Goal: Task Accomplishment & Management: Complete application form

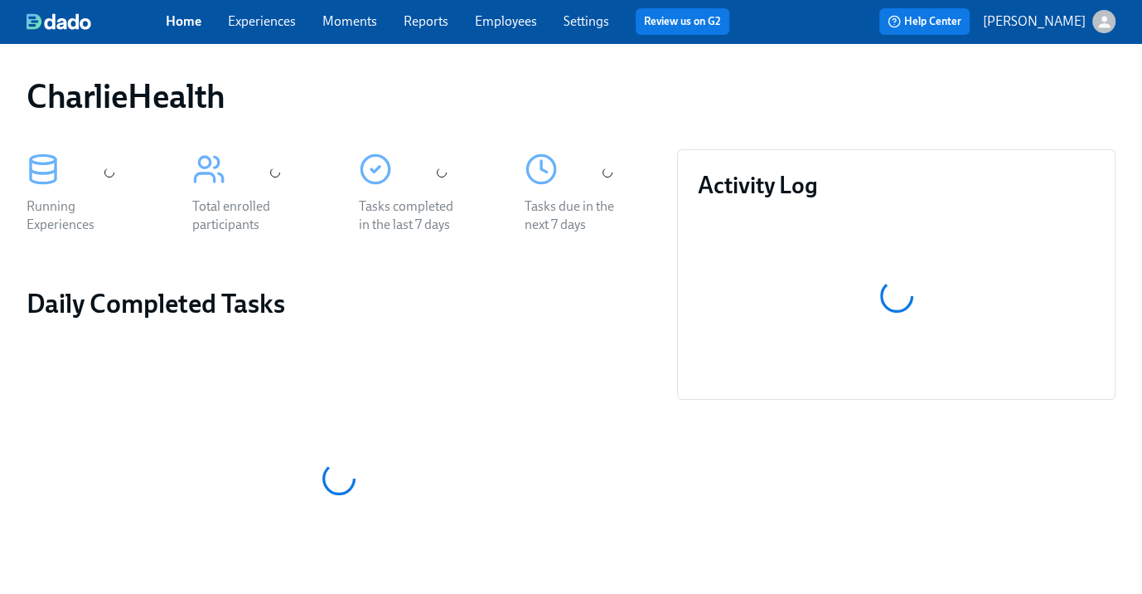
click at [270, 24] on link "Experiences" at bounding box center [262, 21] width 68 height 16
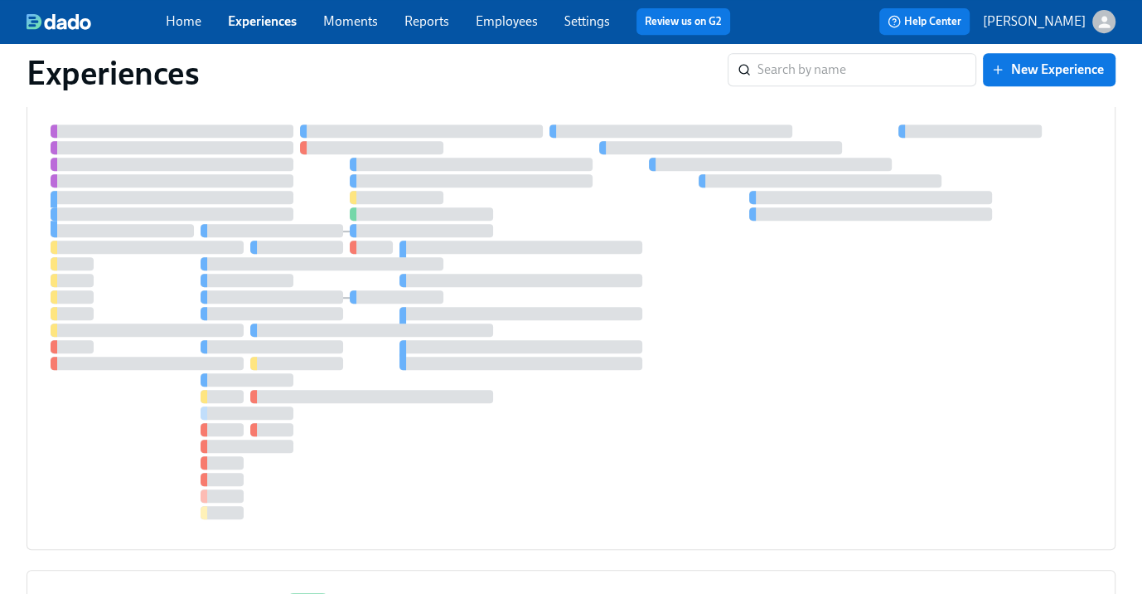
scroll to position [1016, 0]
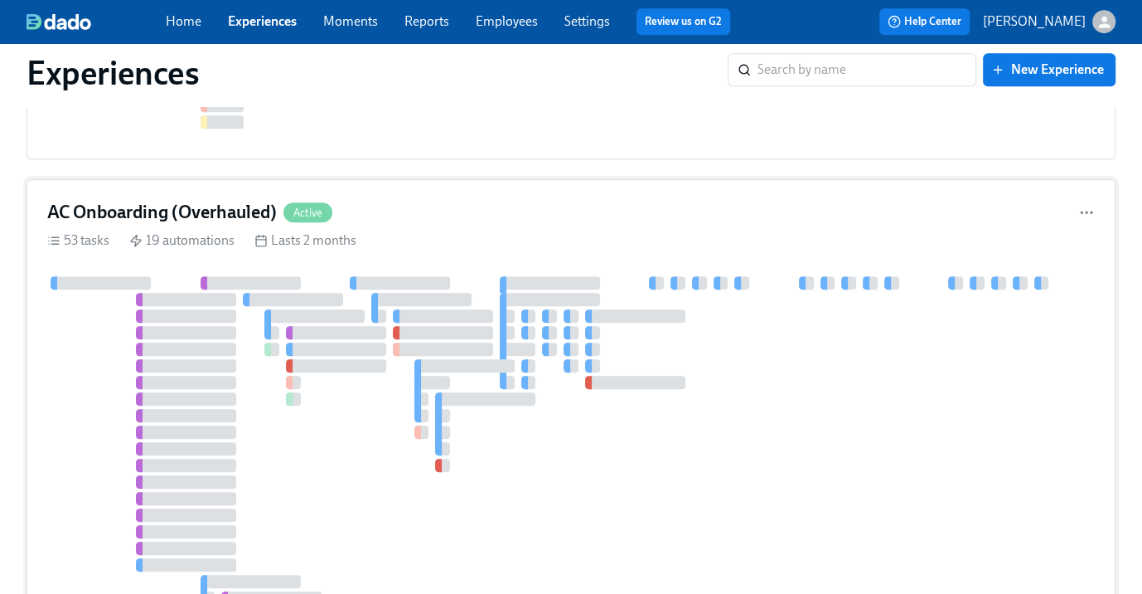
click at [264, 200] on h4 "AC Onboarding (Overhauled)" at bounding box center [162, 212] width 230 height 25
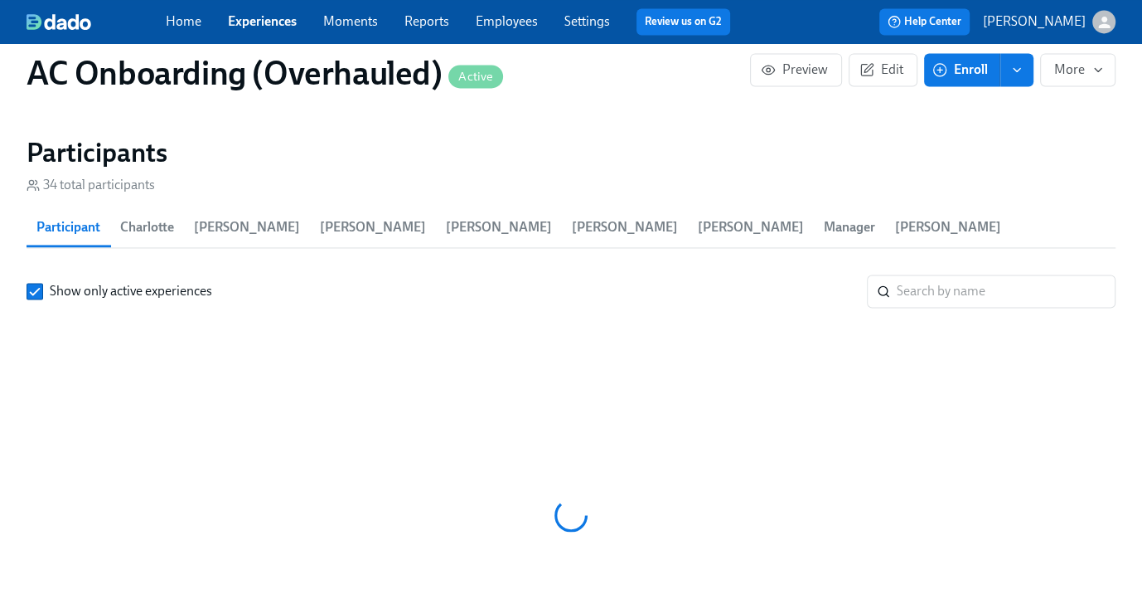
scroll to position [0, 10733]
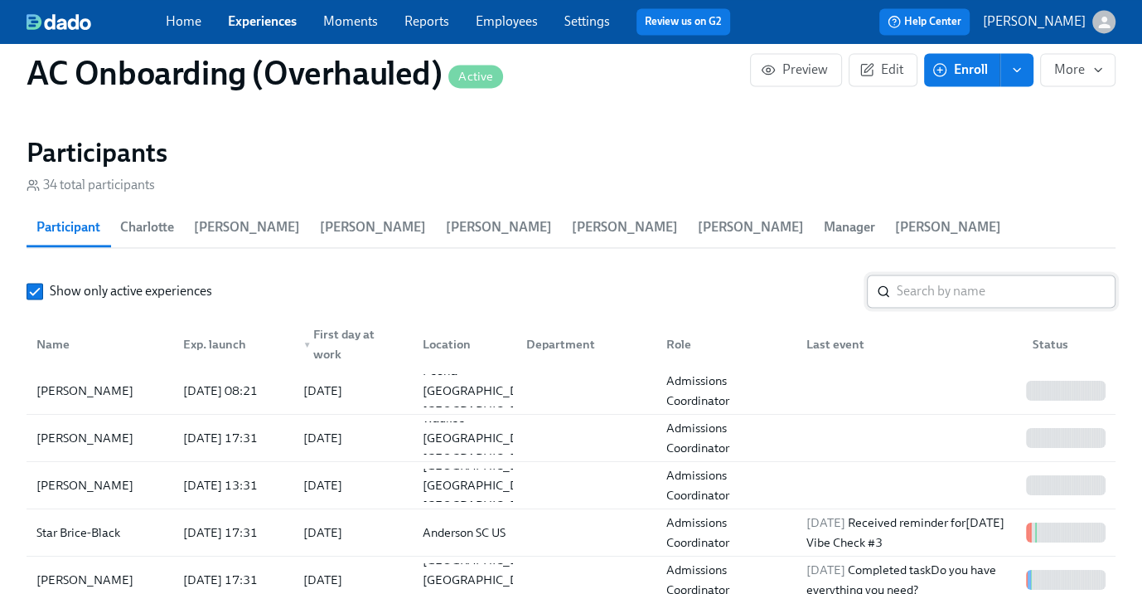
click at [991, 274] on input "search" at bounding box center [1006, 290] width 219 height 33
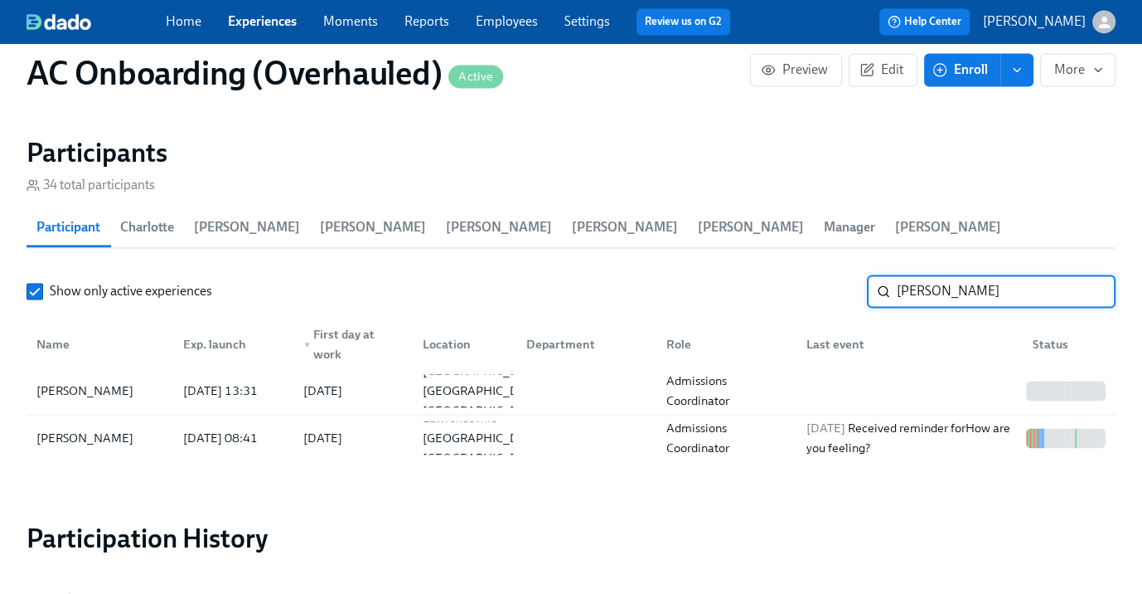
type input "[PERSON_NAME]"
click at [947, 71] on circle "button" at bounding box center [940, 70] width 12 height 12
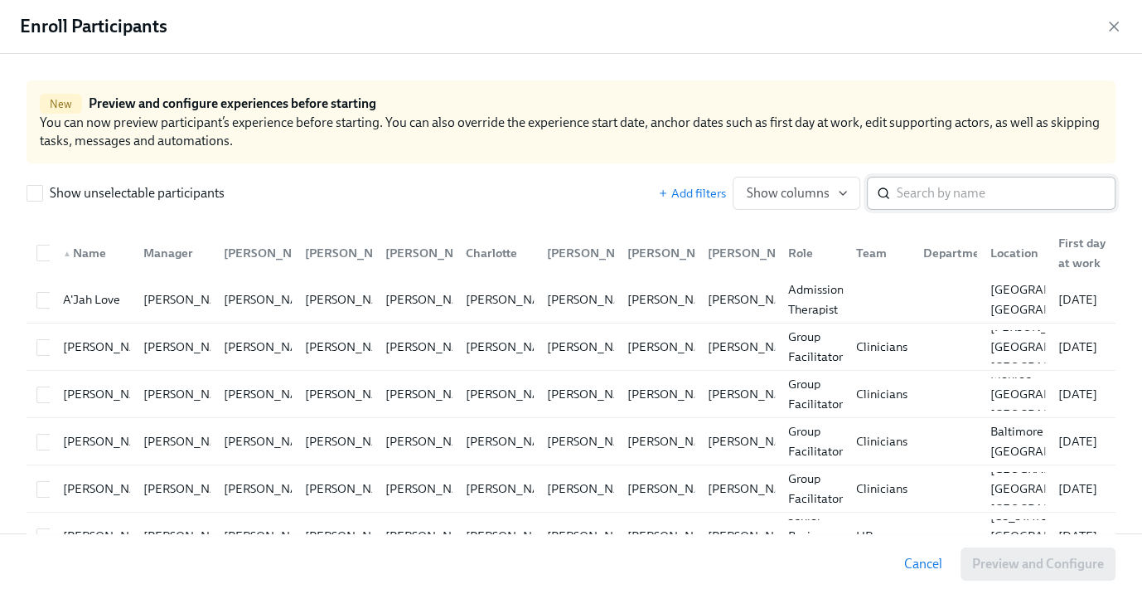
click at [953, 197] on input "search" at bounding box center [1006, 193] width 219 height 33
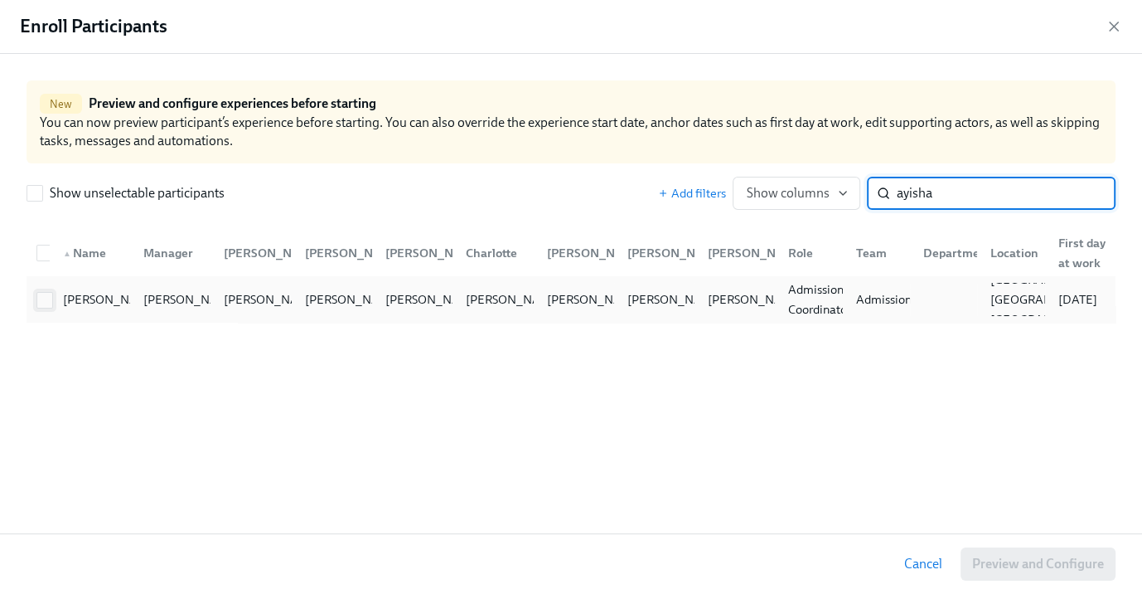
type input "ayisha"
click at [48, 295] on input "checkbox" at bounding box center [44, 300] width 15 height 15
checkbox input "true"
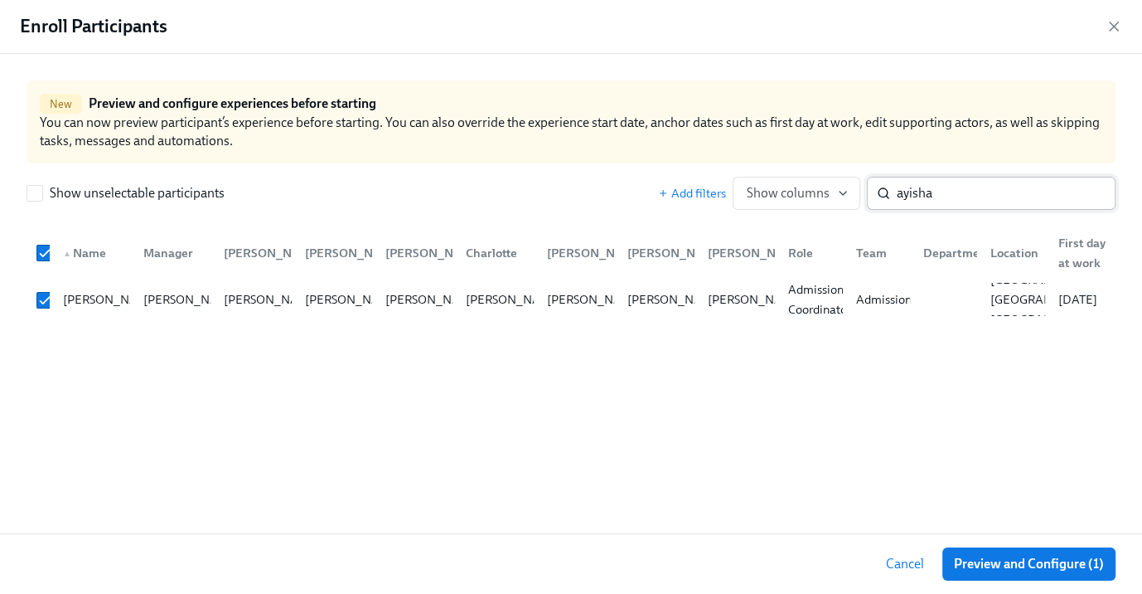
click at [944, 200] on input "ayisha" at bounding box center [1006, 193] width 219 height 33
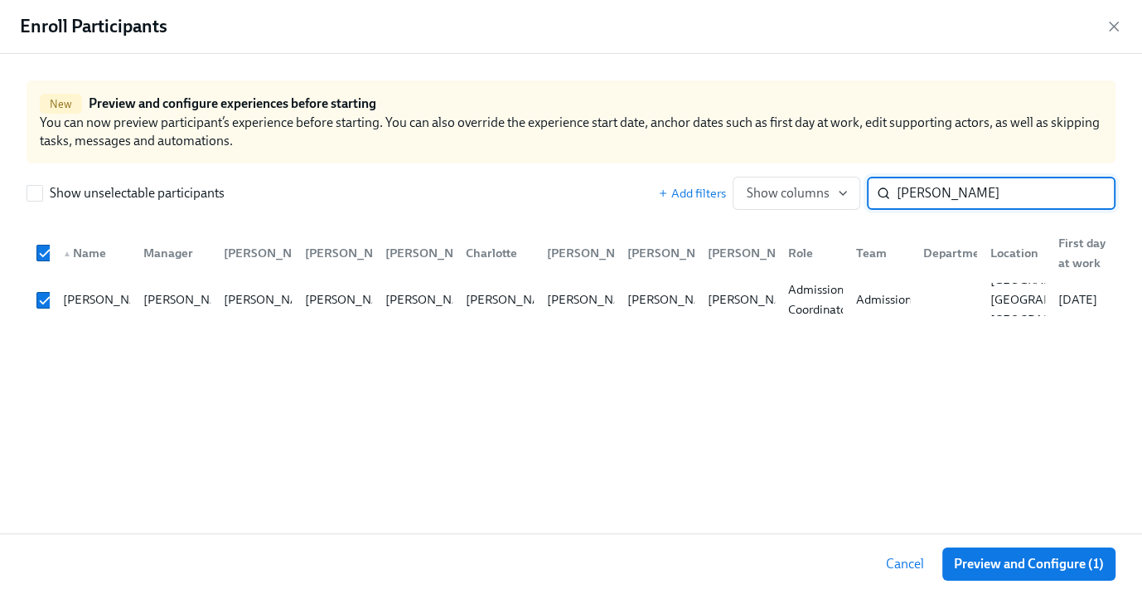
type input "[PERSON_NAME]"
checkbox input "false"
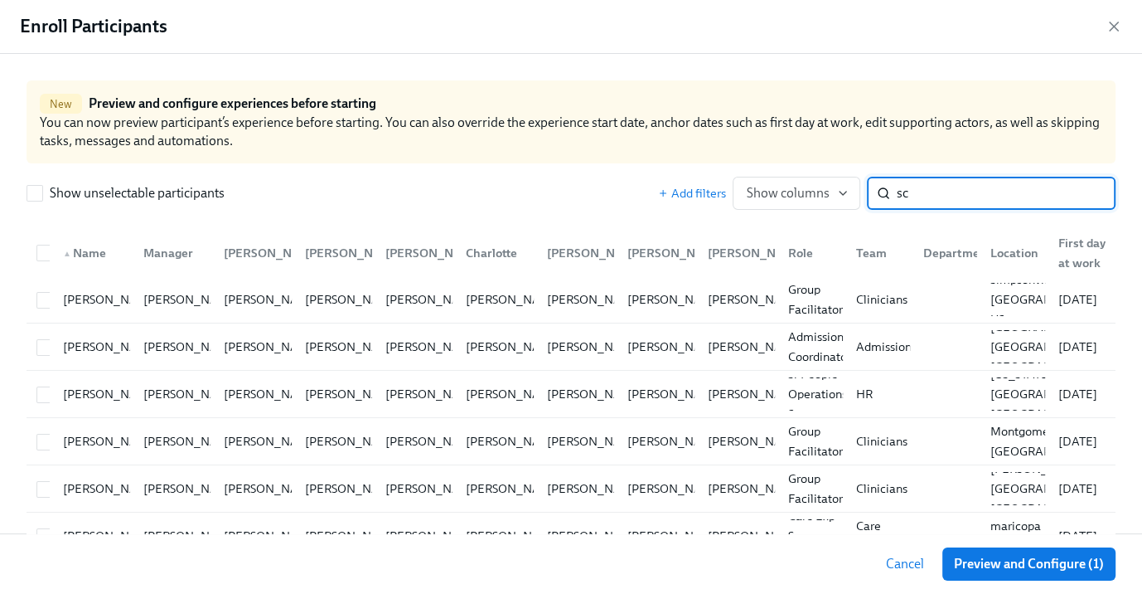
type input "s"
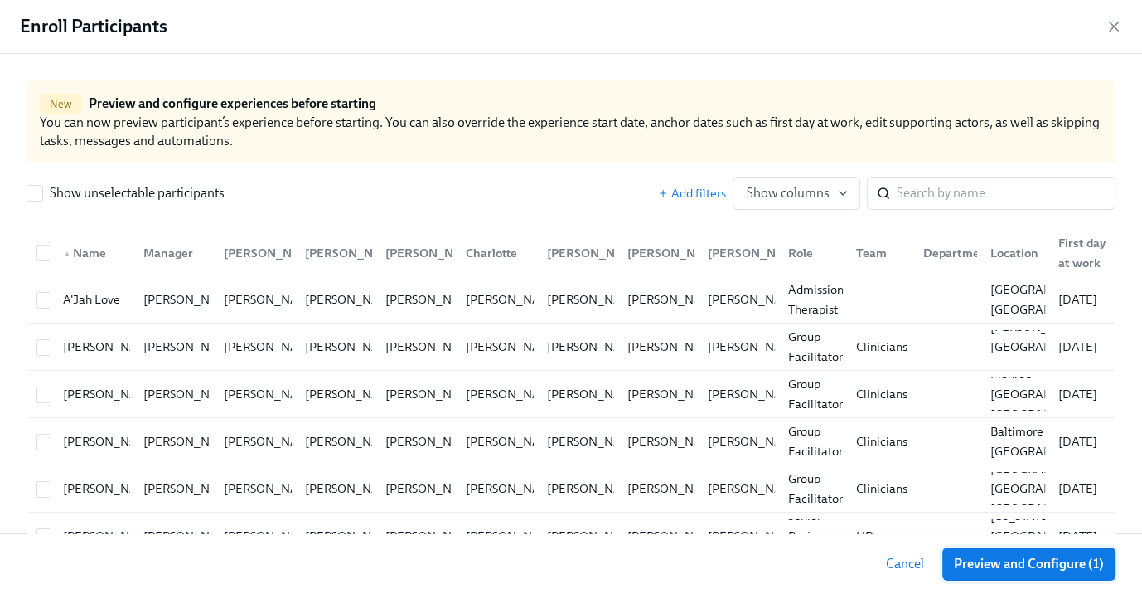
click at [1024, 568] on span "Preview and Configure (1)" at bounding box center [1029, 563] width 150 height 17
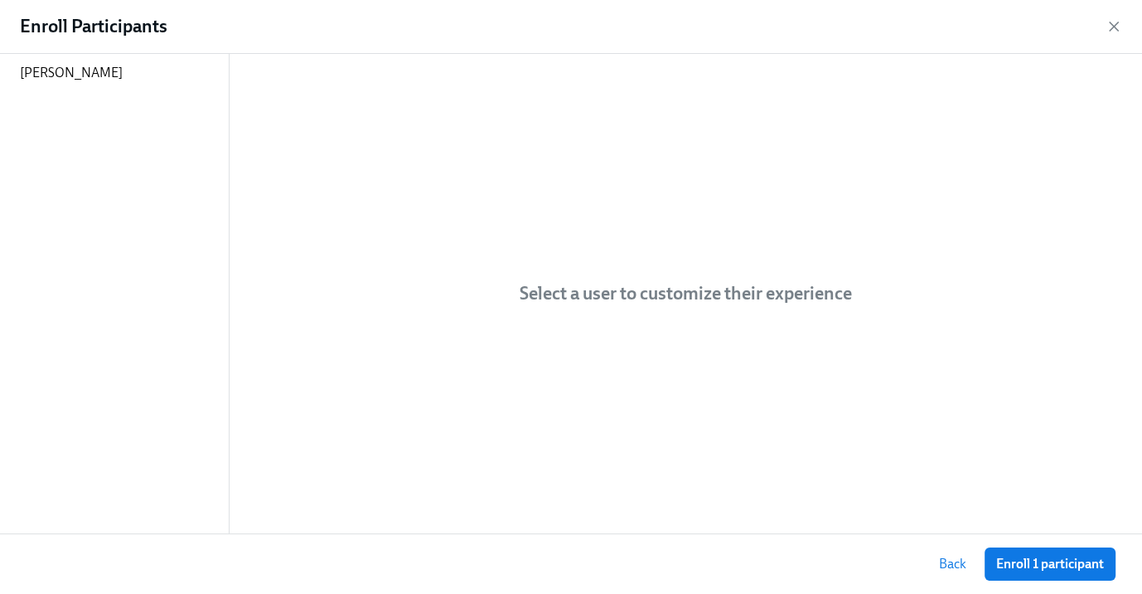
drag, startPoint x: 1046, startPoint y: 568, endPoint x: 1016, endPoint y: 545, distance: 37.8
click at [1046, 568] on span "Enroll 1 participant" at bounding box center [1050, 563] width 108 height 17
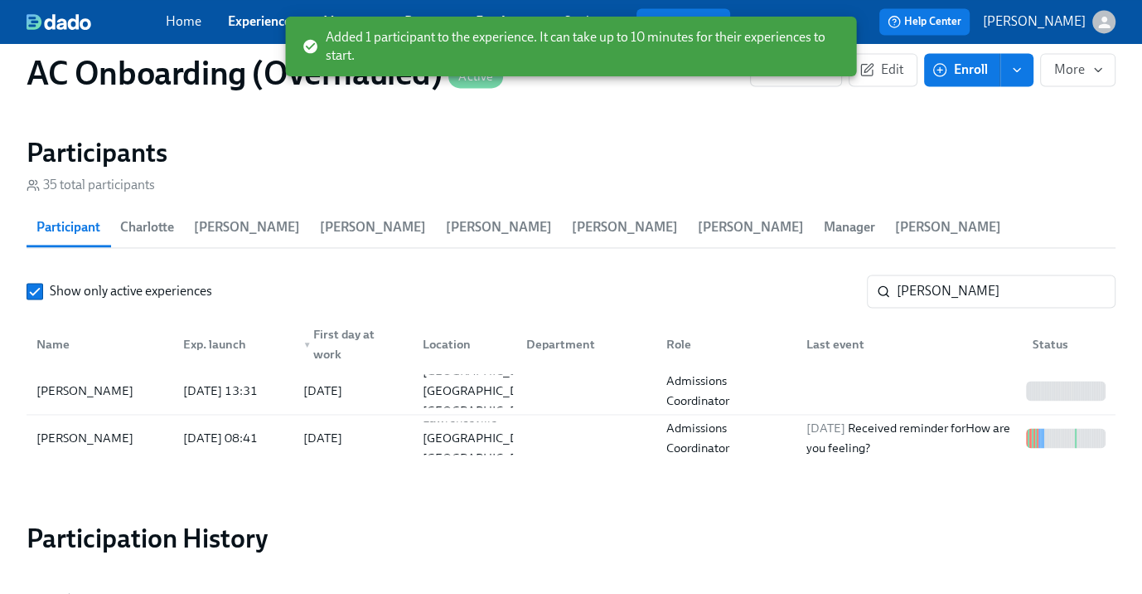
click at [255, 23] on link "Experiences" at bounding box center [262, 21] width 69 height 16
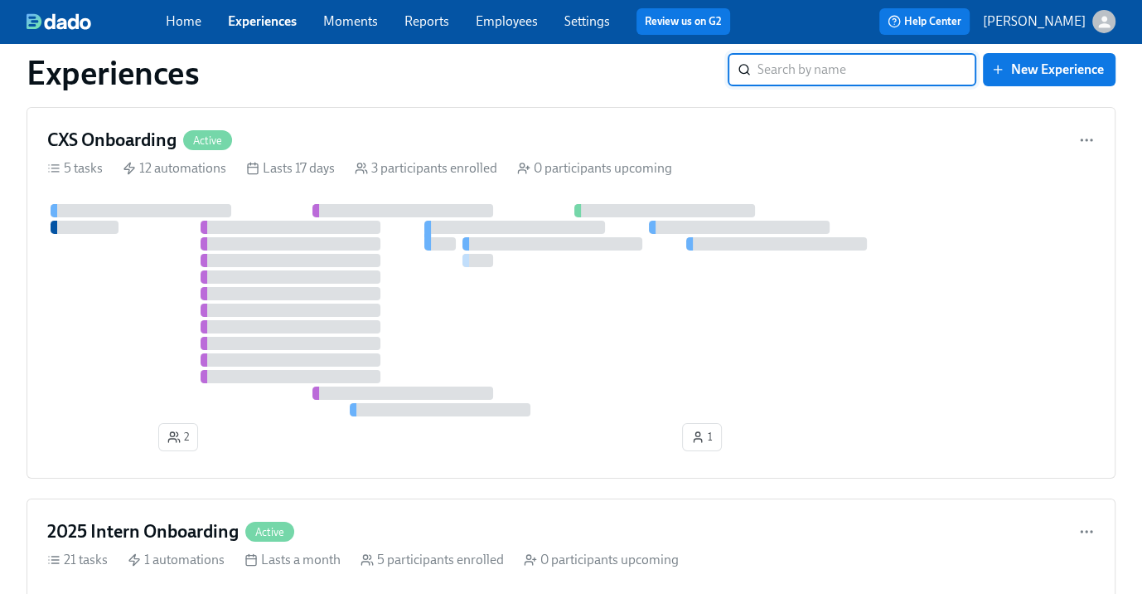
scroll to position [4539, 0]
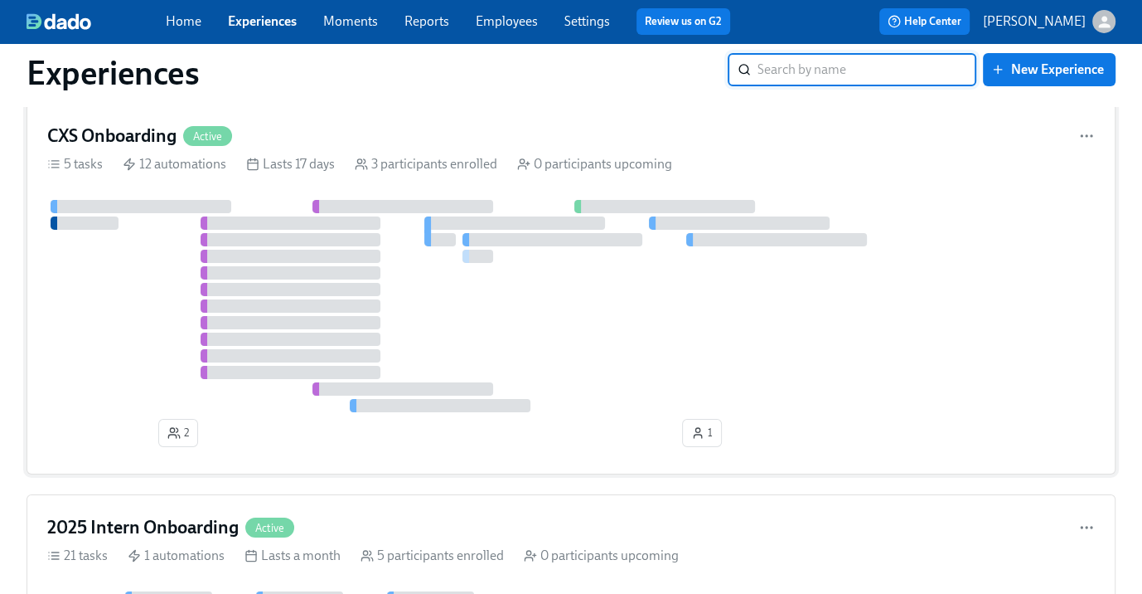
click at [361, 266] on div at bounding box center [291, 272] width 181 height 13
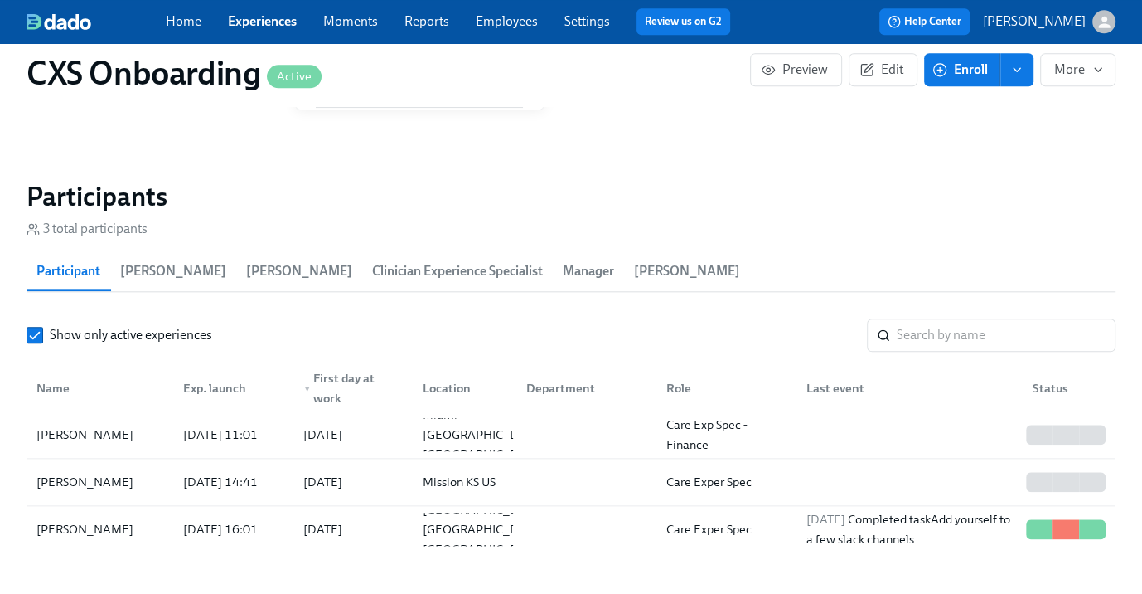
scroll to position [1405, 0]
click at [945, 336] on input "search" at bounding box center [1006, 333] width 219 height 33
click at [266, 21] on link "Experiences" at bounding box center [262, 21] width 69 height 16
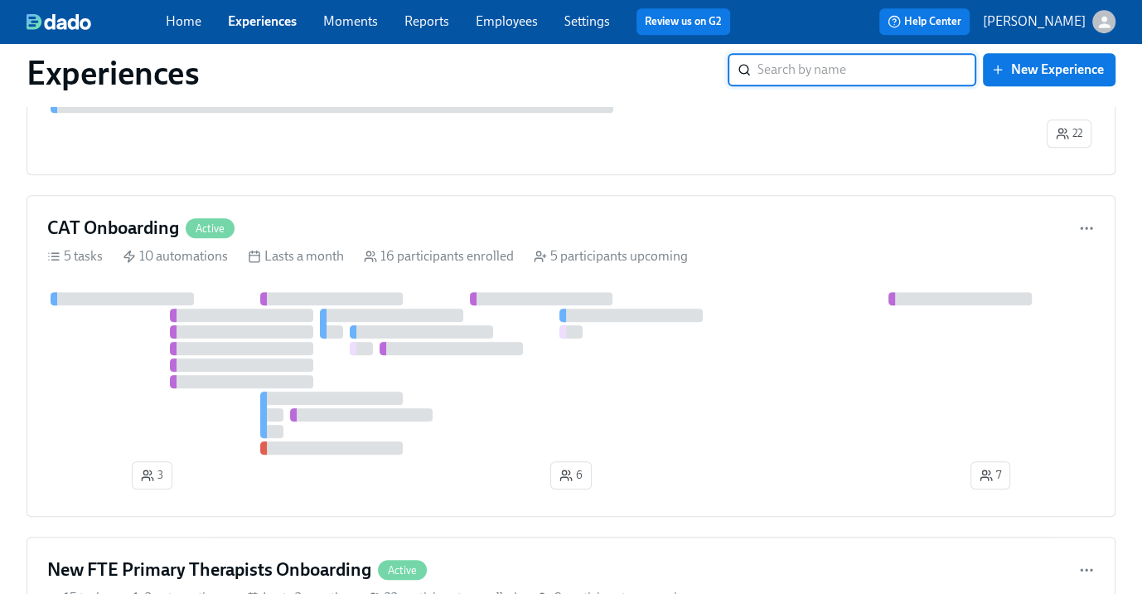
scroll to position [6037, 0]
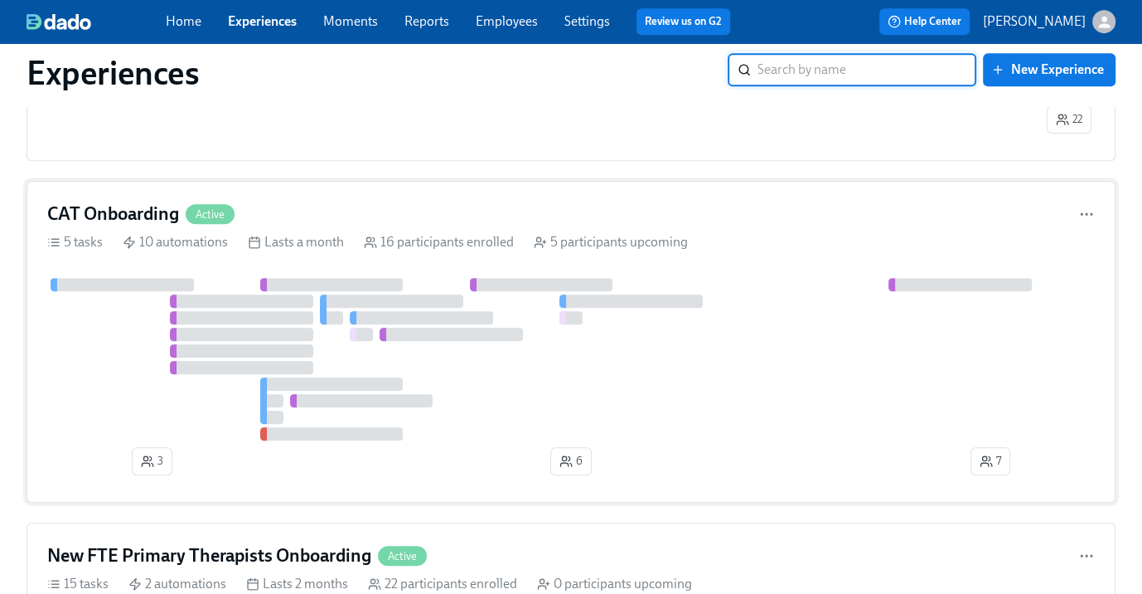
click at [339, 201] on div "CAT Onboarding Active" at bounding box center [571, 213] width 1048 height 25
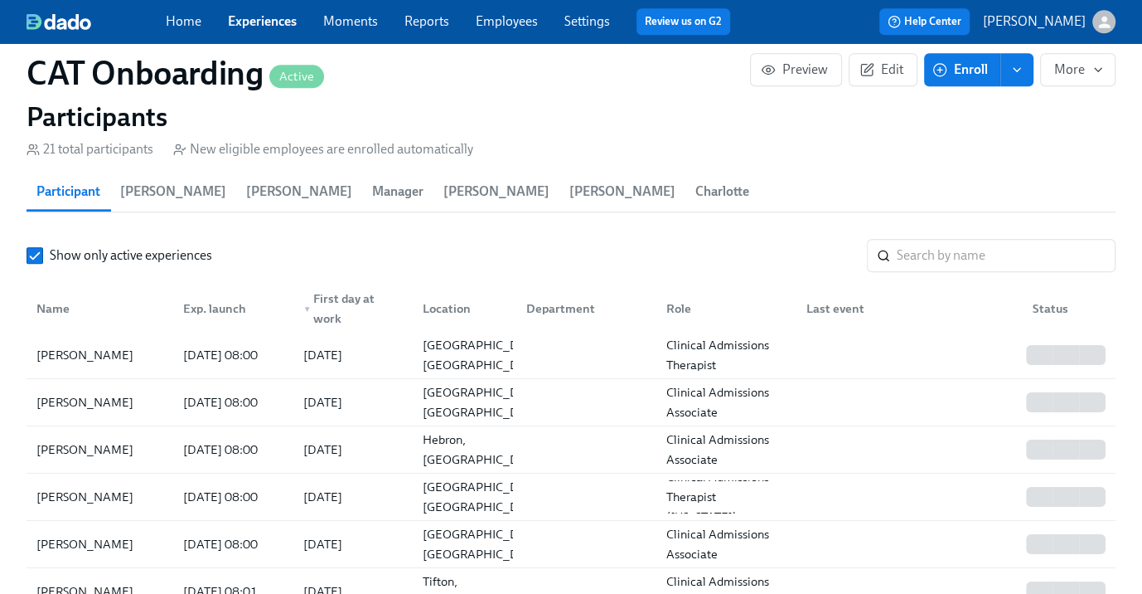
scroll to position [1497, 0]
click at [950, 238] on input "search" at bounding box center [1006, 254] width 219 height 33
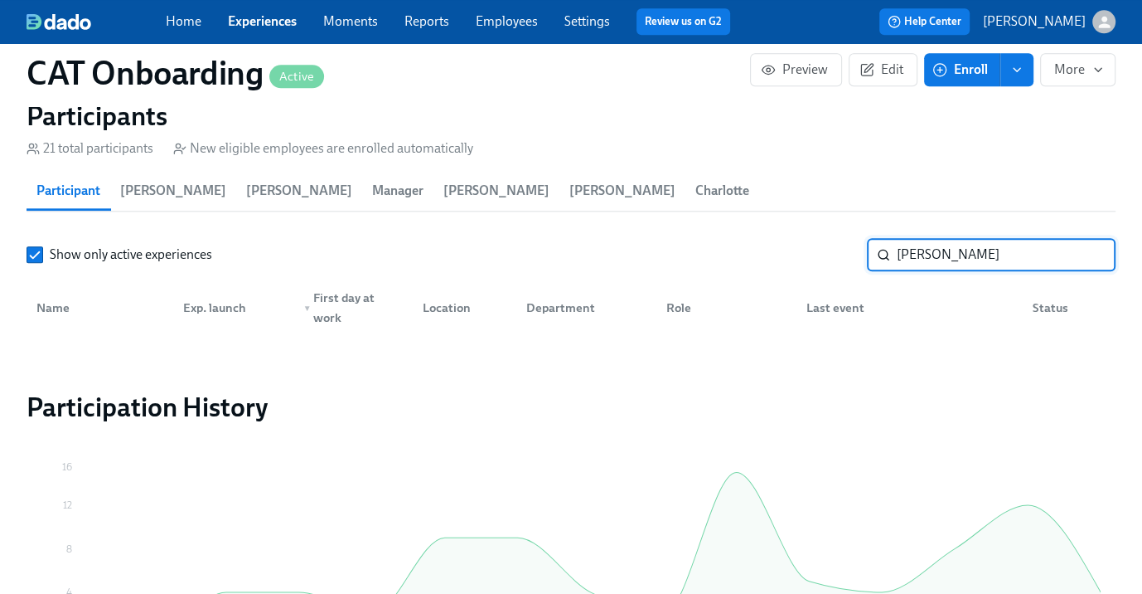
type input "[PERSON_NAME]"
click at [970, 66] on span "Enroll" at bounding box center [962, 69] width 52 height 17
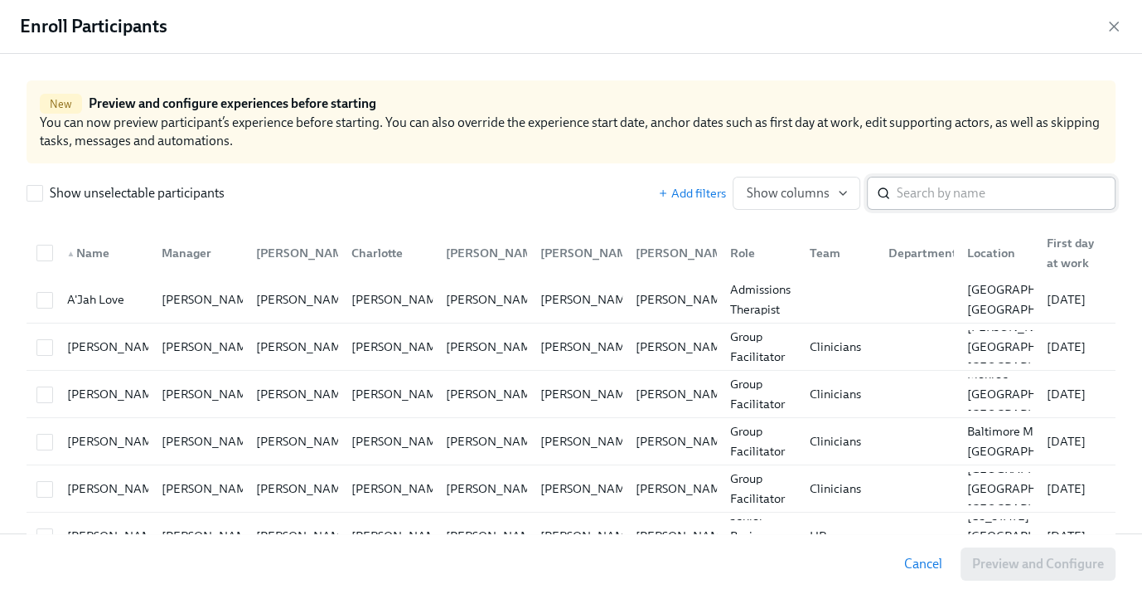
click at [962, 200] on input "search" at bounding box center [1006, 193] width 219 height 33
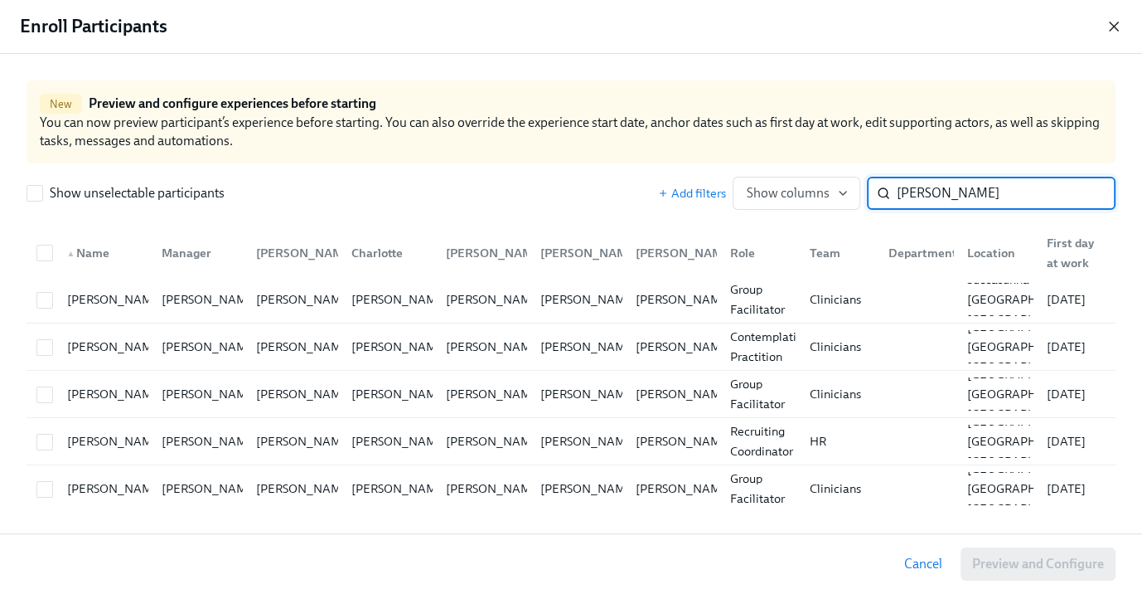
type input "[PERSON_NAME]"
click at [1111, 25] on icon "button" at bounding box center [1114, 26] width 17 height 17
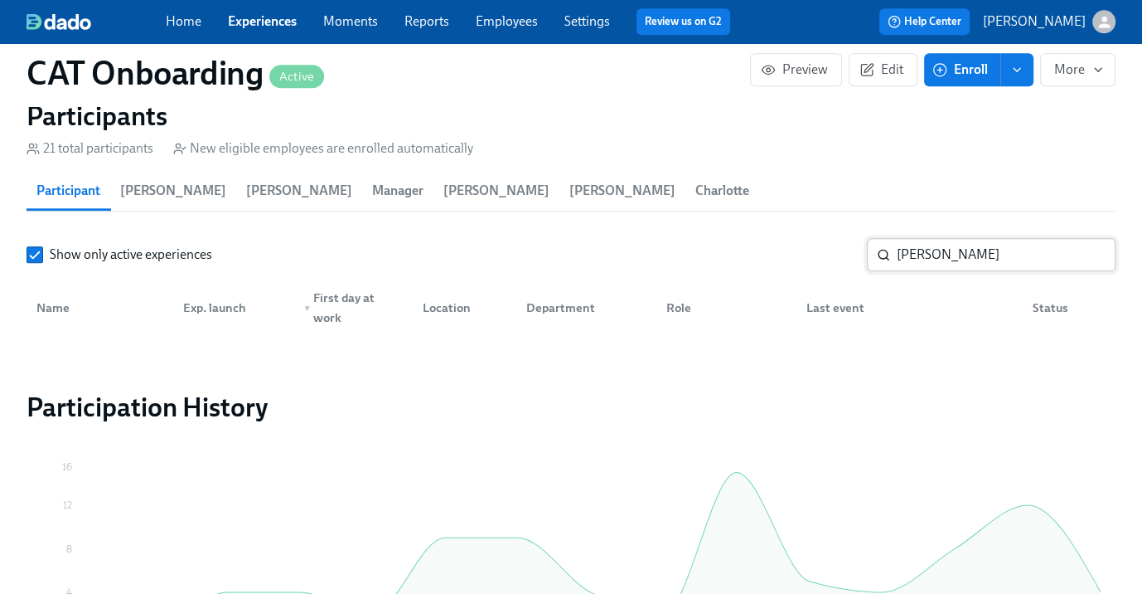
click at [991, 238] on input "[PERSON_NAME]" at bounding box center [1006, 254] width 219 height 33
type input "h"
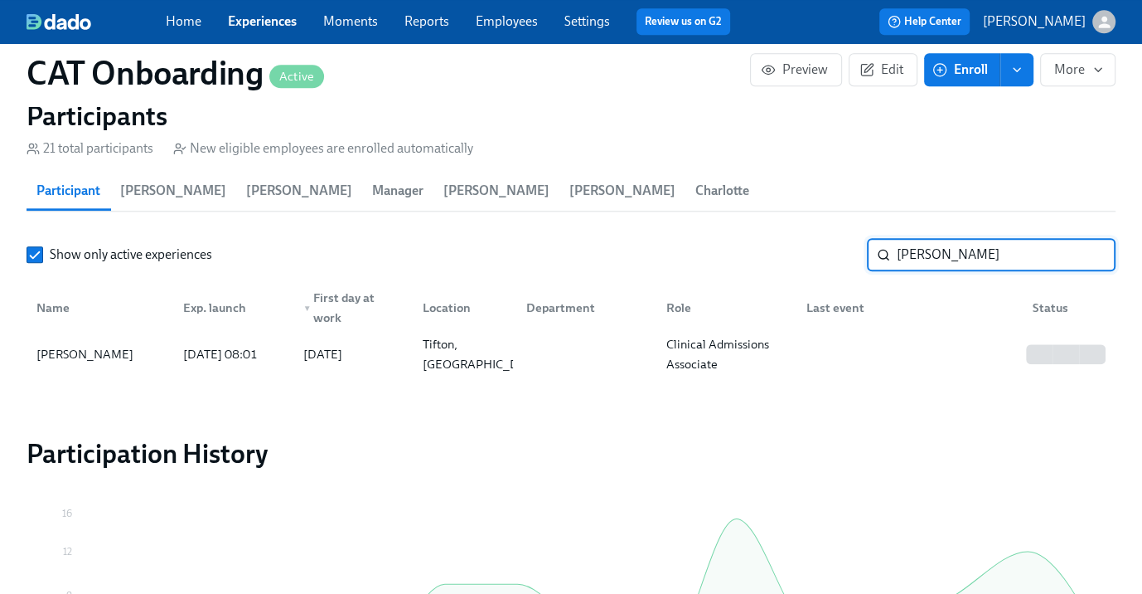
click at [967, 238] on input "[PERSON_NAME]" at bounding box center [1006, 254] width 219 height 33
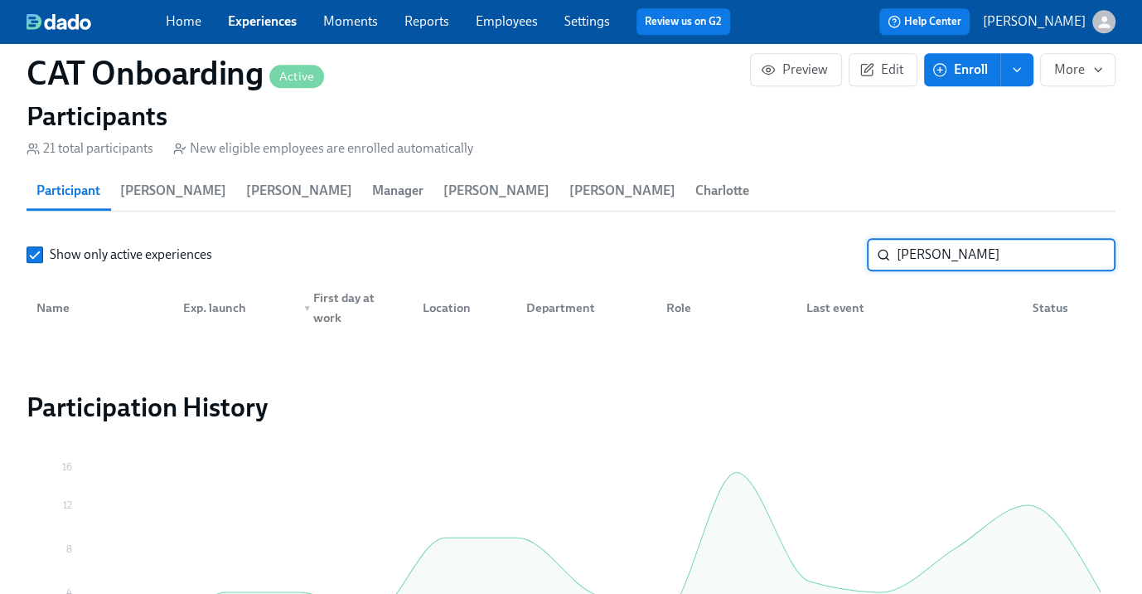
type input "[PERSON_NAME]"
click at [956, 68] on span "Enroll" at bounding box center [962, 69] width 52 height 17
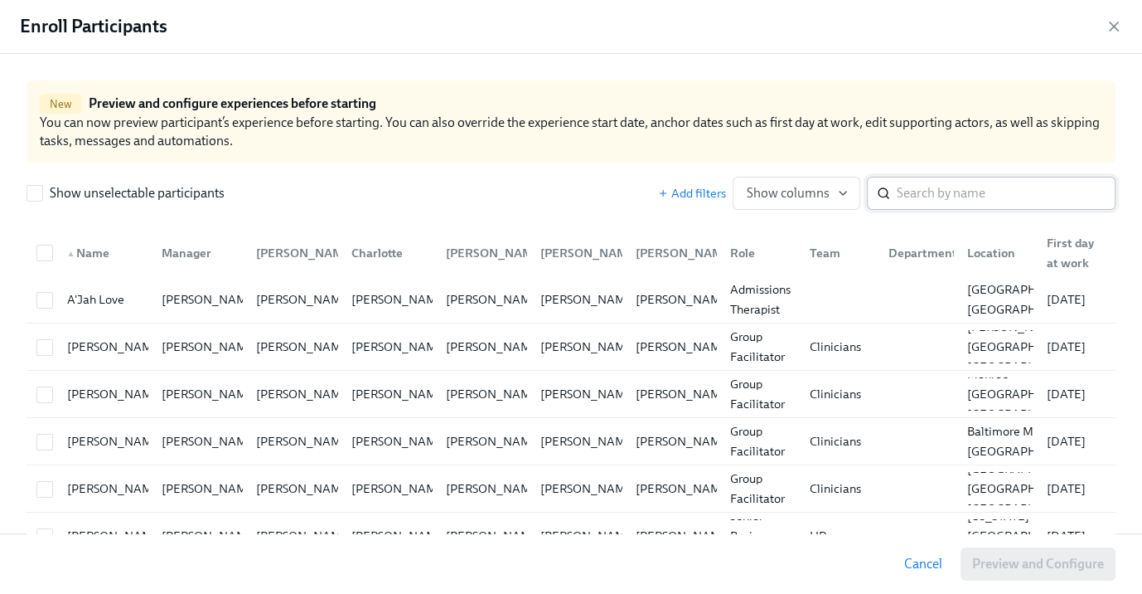
click at [955, 194] on input "search" at bounding box center [1006, 193] width 219 height 33
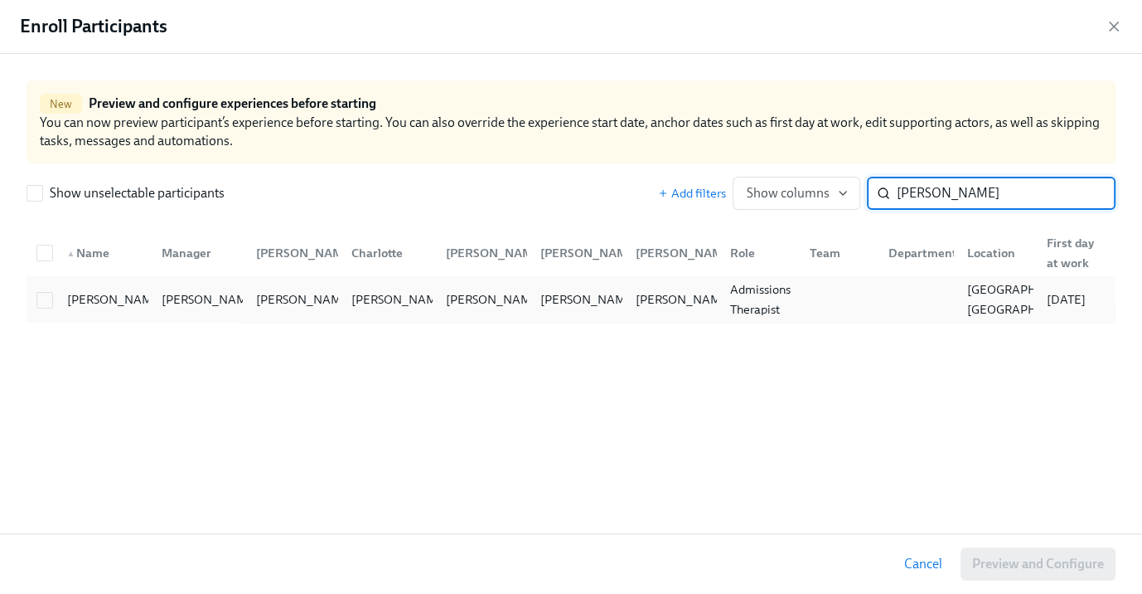
type input "[PERSON_NAME]"
click at [80, 276] on div "[PERSON_NAME] [PERSON_NAME] [PERSON_NAME] [PERSON_NAME] [PERSON_NAME] [PERSON_N…" at bounding box center [571, 299] width 1089 height 46
checkbox input "true"
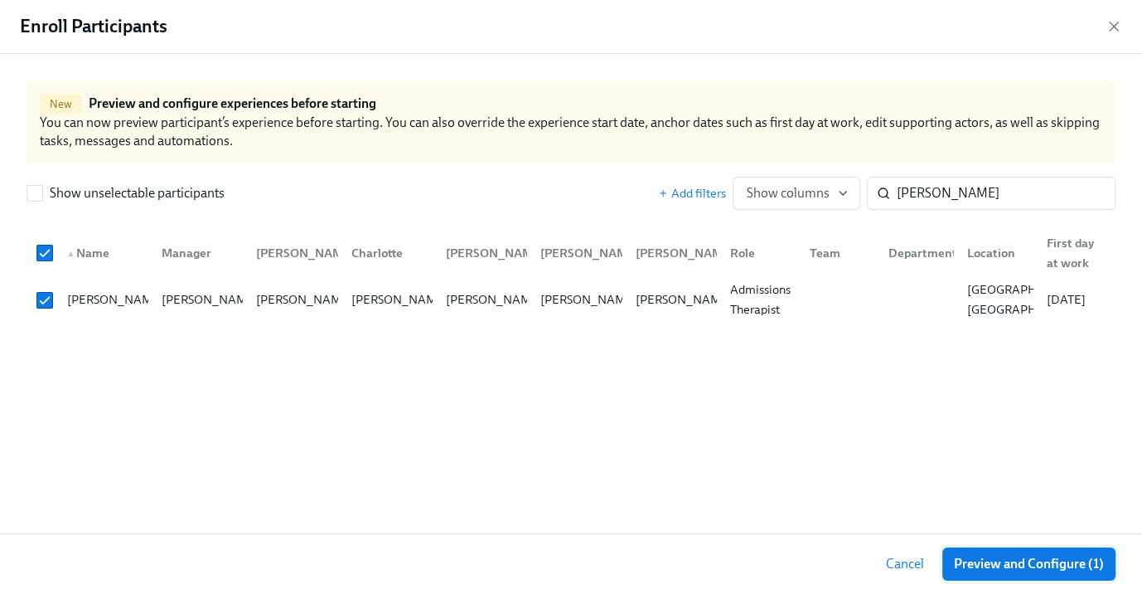
click at [1062, 577] on button "Preview and Configure (1)" at bounding box center [1029, 563] width 173 height 33
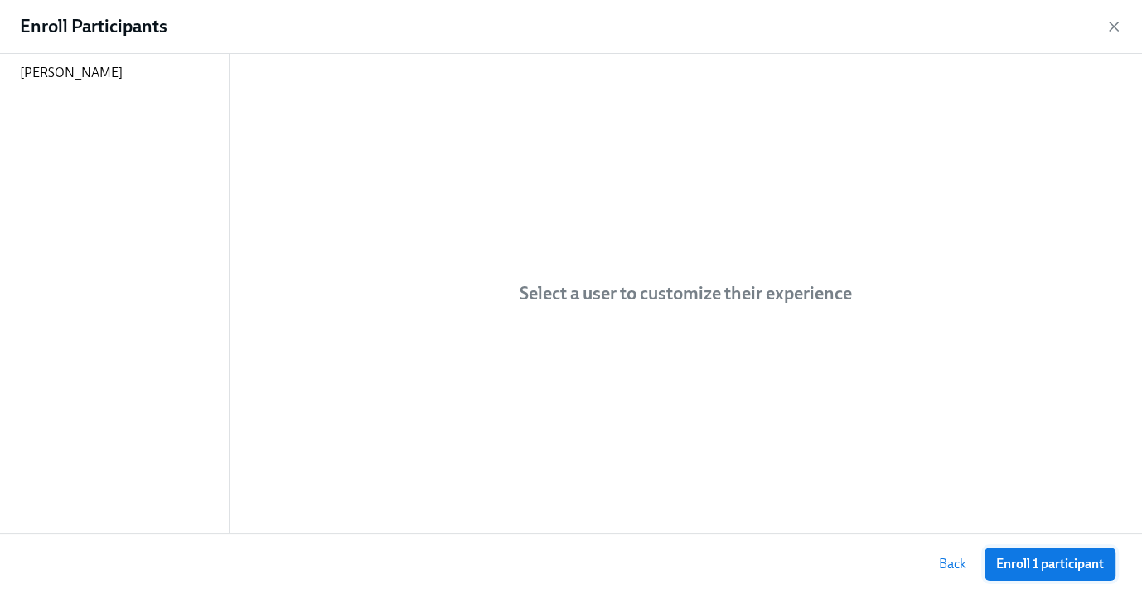
click at [1056, 559] on span "Enroll 1 participant" at bounding box center [1050, 563] width 108 height 17
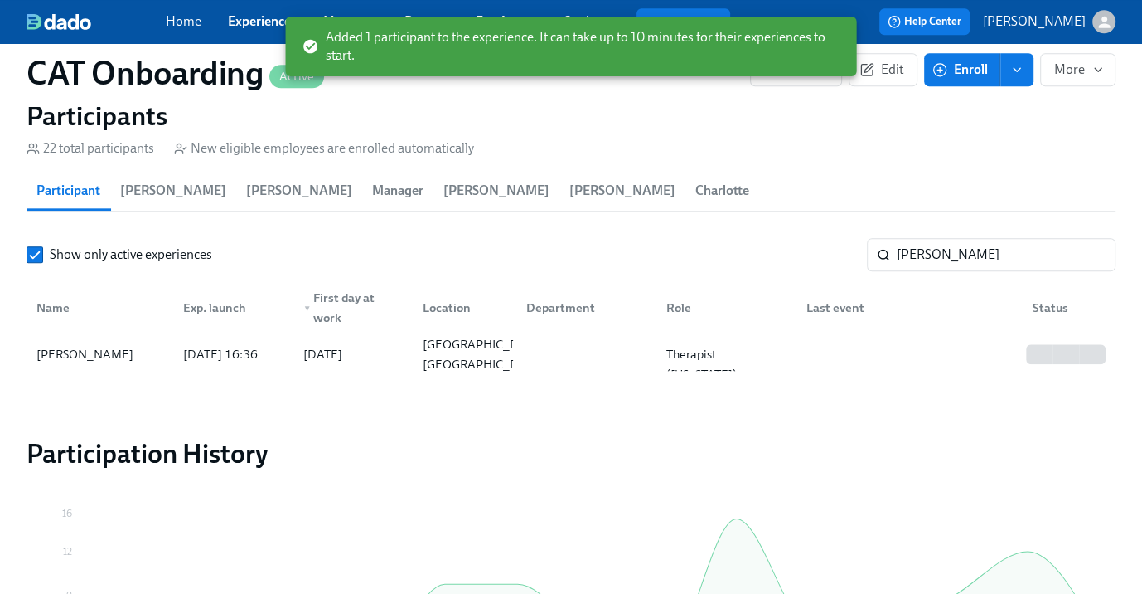
scroll to position [0, 7803]
click at [952, 238] on input "[PERSON_NAME]" at bounding box center [1006, 254] width 219 height 33
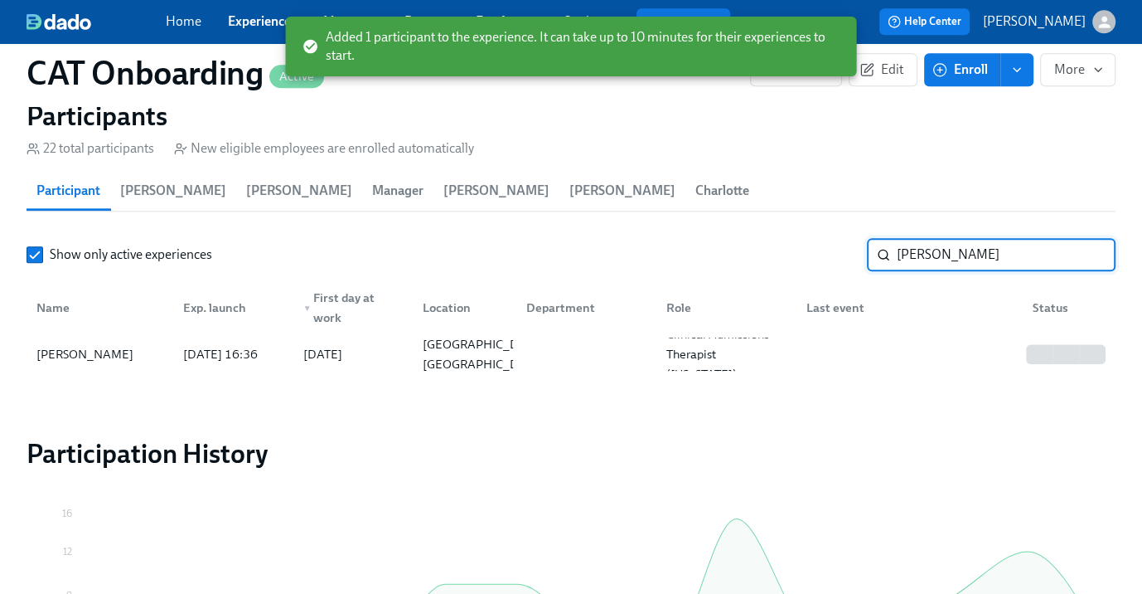
click at [952, 238] on input "[PERSON_NAME]" at bounding box center [1006, 254] width 219 height 33
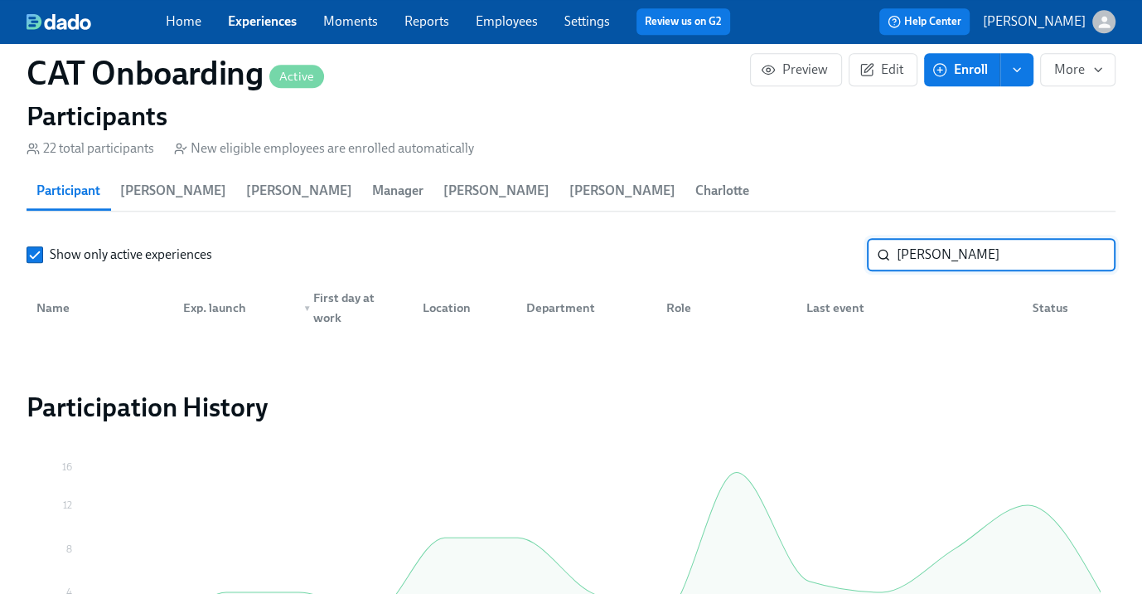
type input "[PERSON_NAME]"
click at [969, 71] on span "Enroll" at bounding box center [962, 69] width 52 height 17
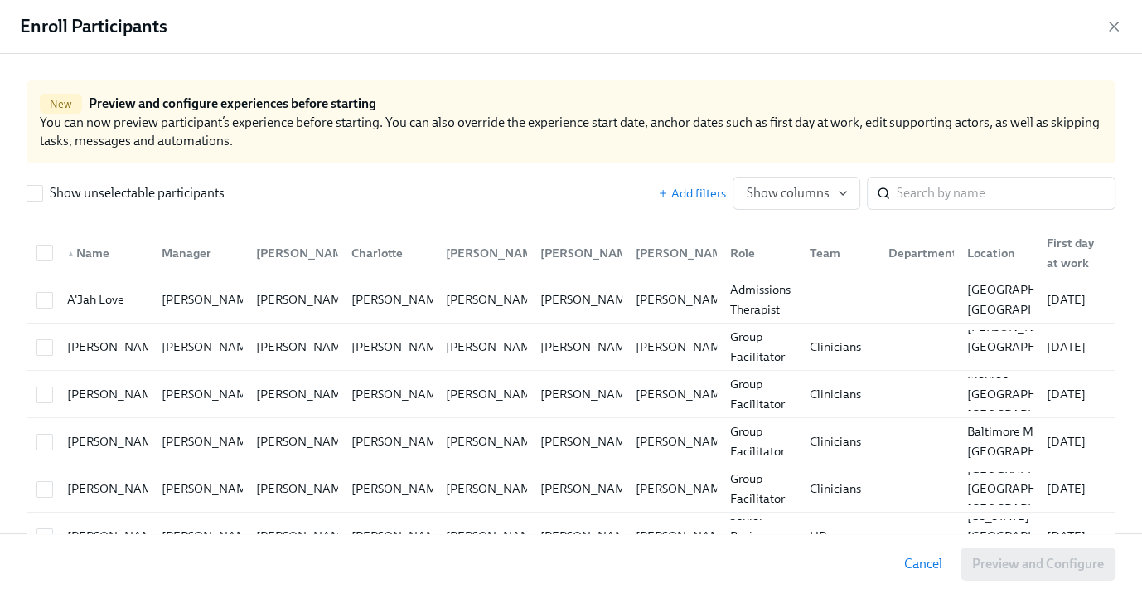
click at [933, 195] on input "search" at bounding box center [1006, 193] width 219 height 33
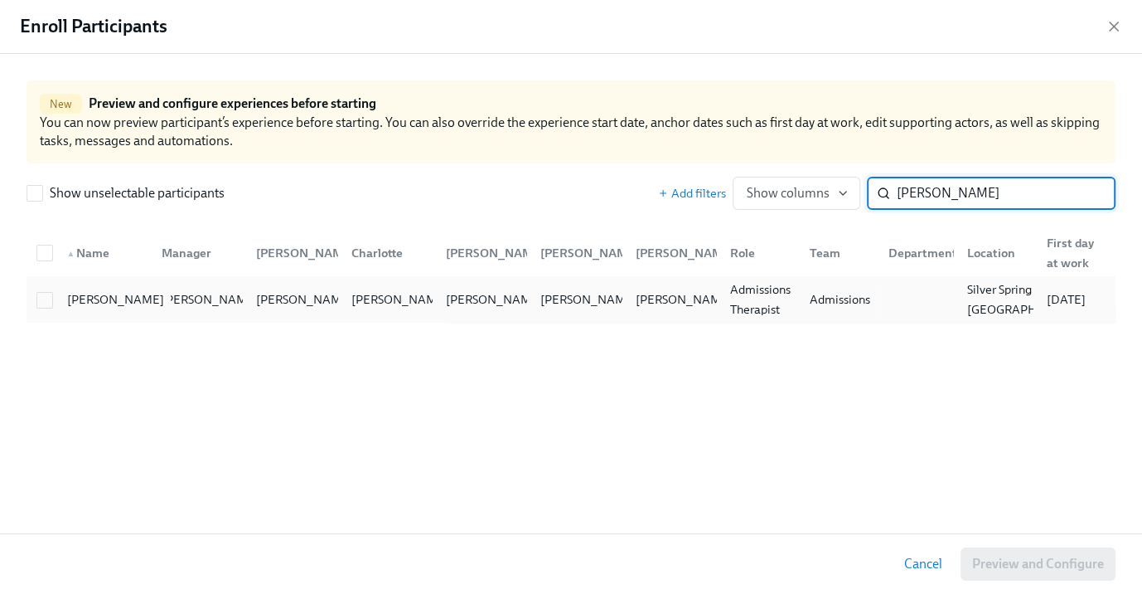
type input "[PERSON_NAME]"
click at [59, 295] on div "[PERSON_NAME]" at bounding box center [101, 299] width 95 height 33
checkbox input "true"
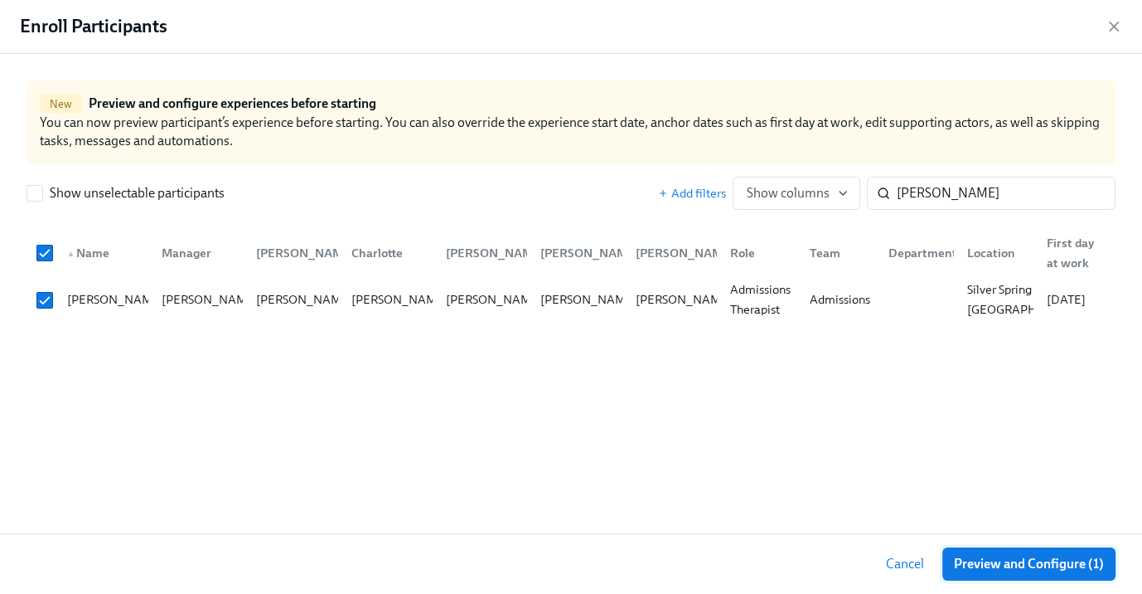
click at [1064, 565] on span "Preview and Configure (1)" at bounding box center [1029, 563] width 150 height 17
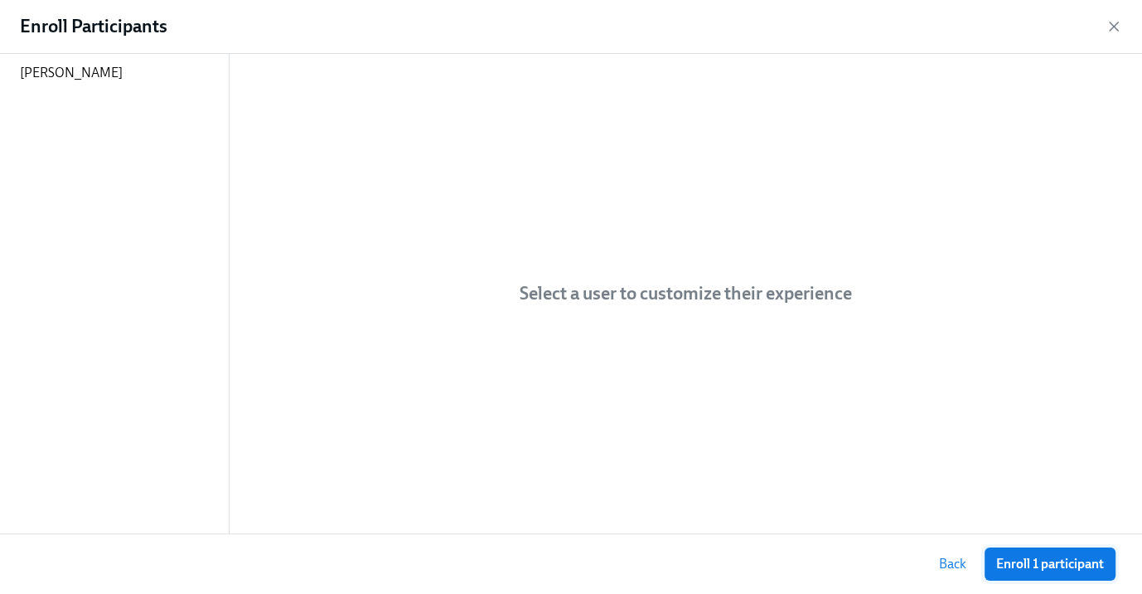
click at [1070, 565] on span "Enroll 1 participant" at bounding box center [1050, 563] width 108 height 17
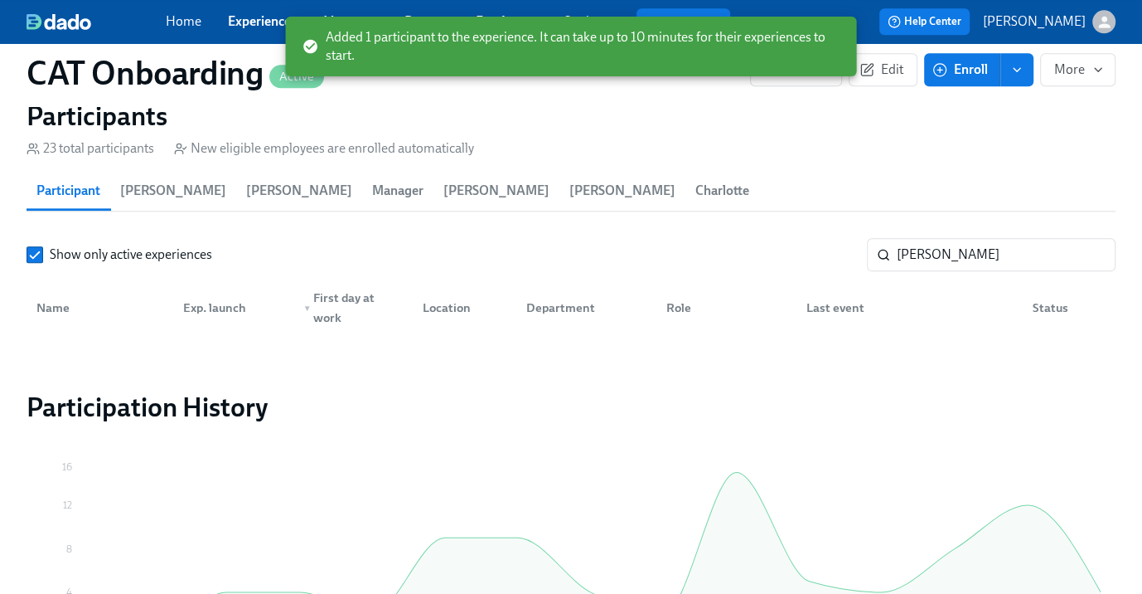
click at [959, 67] on span "Enroll" at bounding box center [962, 69] width 52 height 17
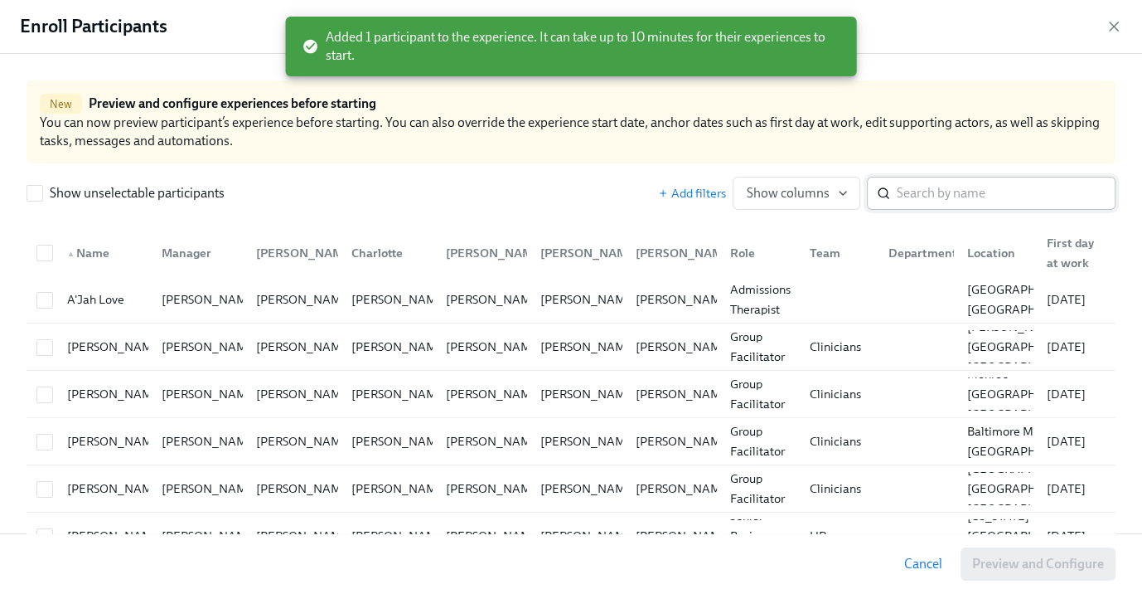
click at [937, 191] on input "search" at bounding box center [1006, 193] width 219 height 33
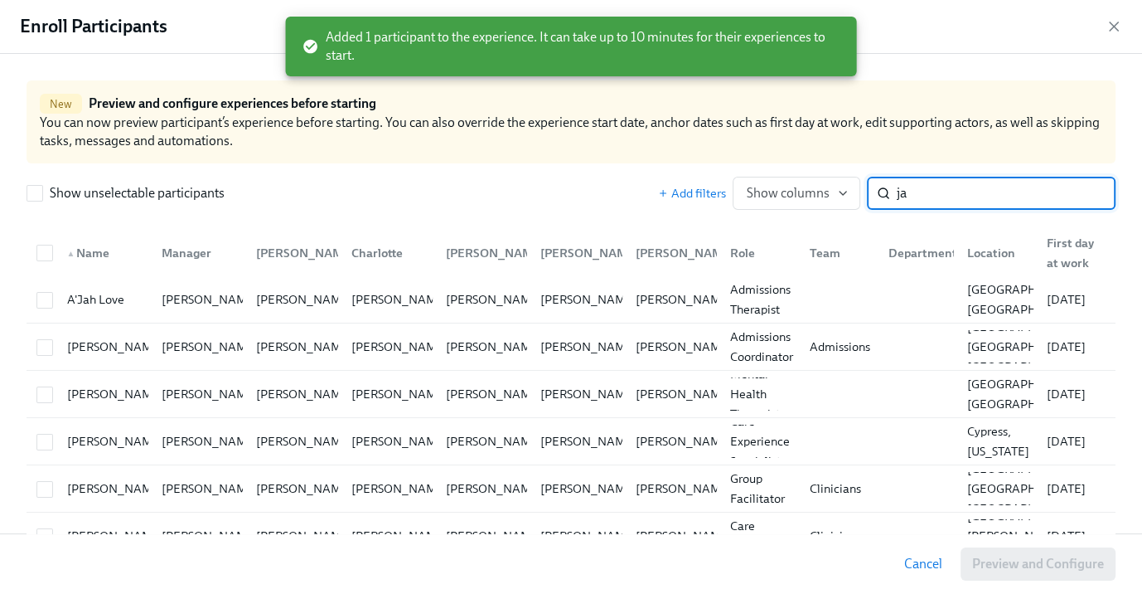
type input "j"
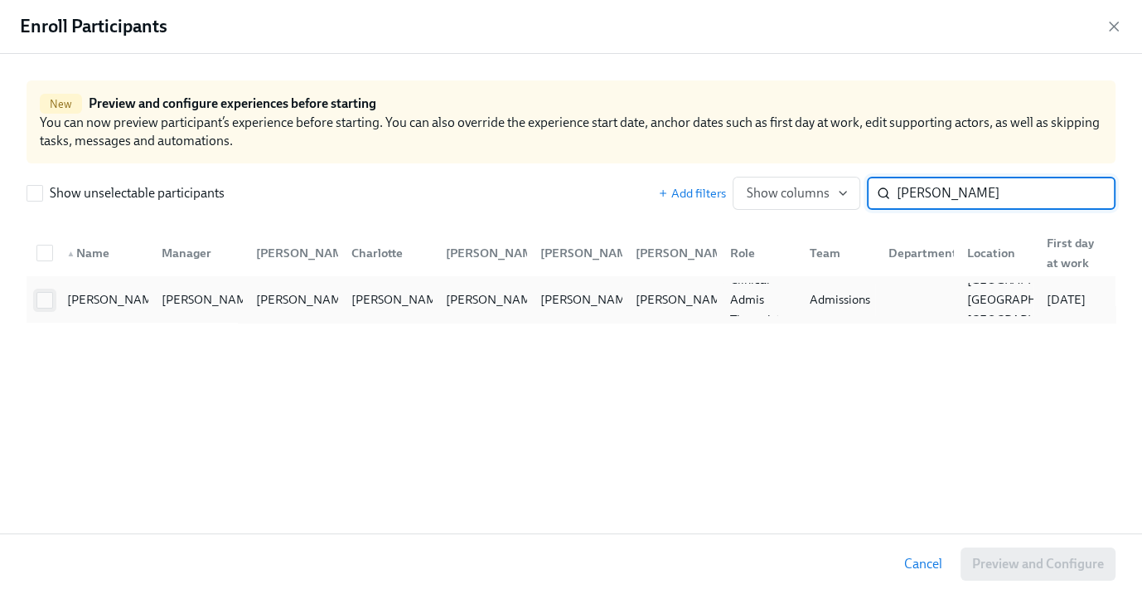
type input "[PERSON_NAME]"
click at [46, 299] on input "checkbox" at bounding box center [44, 300] width 15 height 15
checkbox input "true"
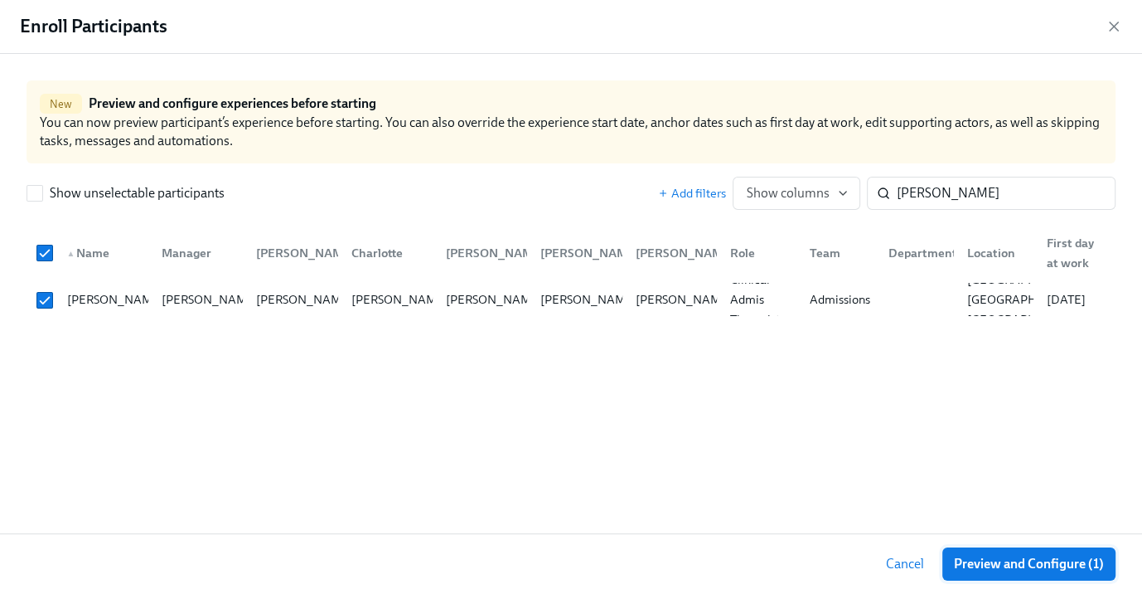
click at [1052, 560] on span "Preview and Configure (1)" at bounding box center [1029, 563] width 150 height 17
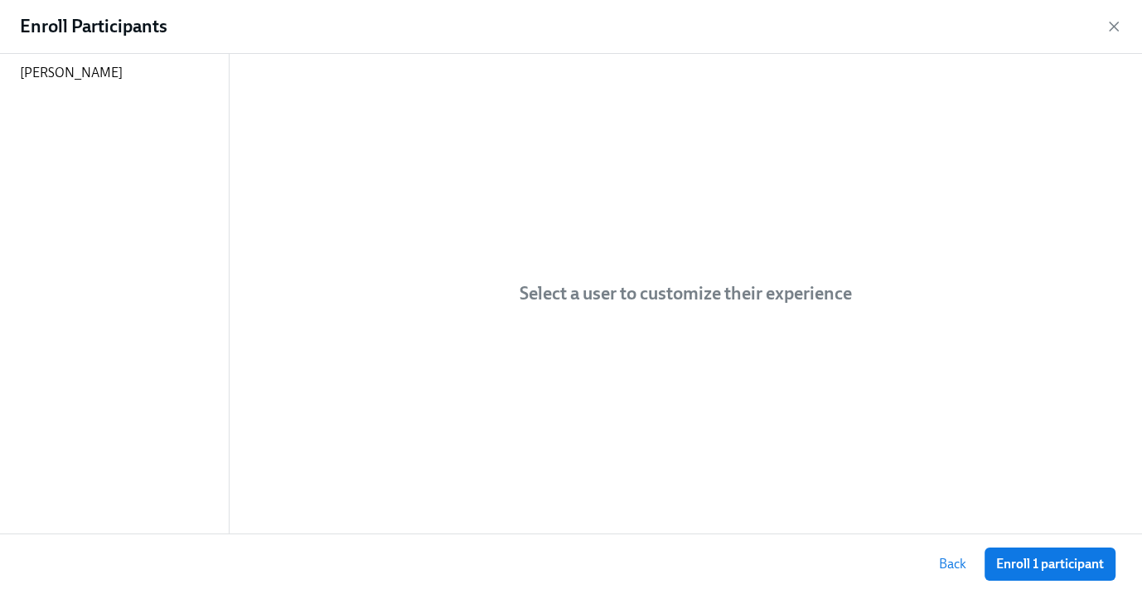
click at [1052, 560] on span "Enroll 1 participant" at bounding box center [1050, 563] width 108 height 17
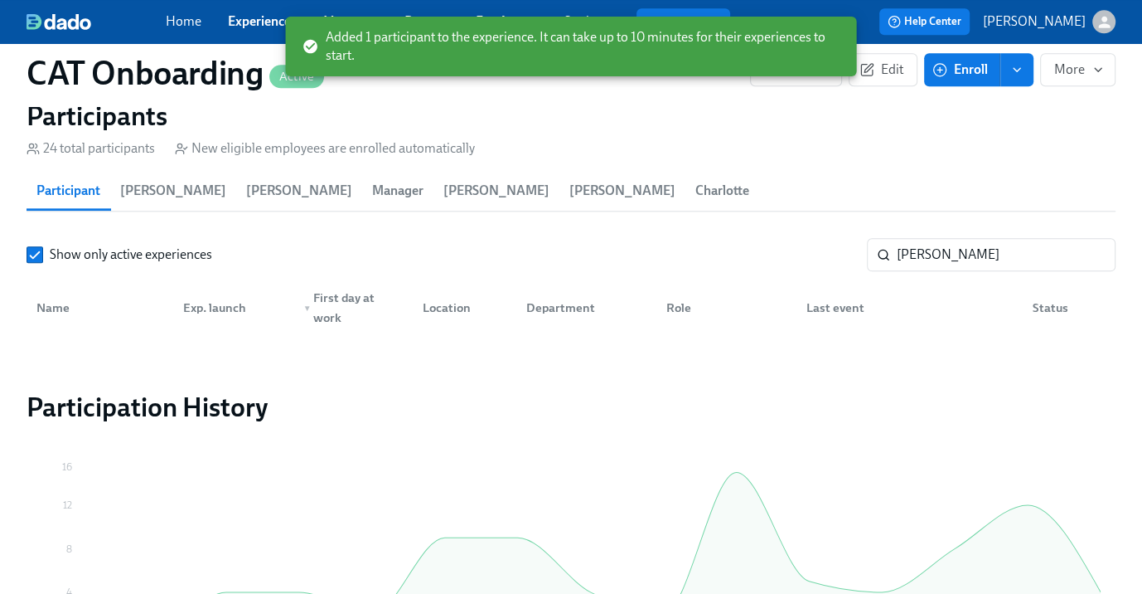
click at [972, 57] on button "Enroll" at bounding box center [962, 69] width 76 height 33
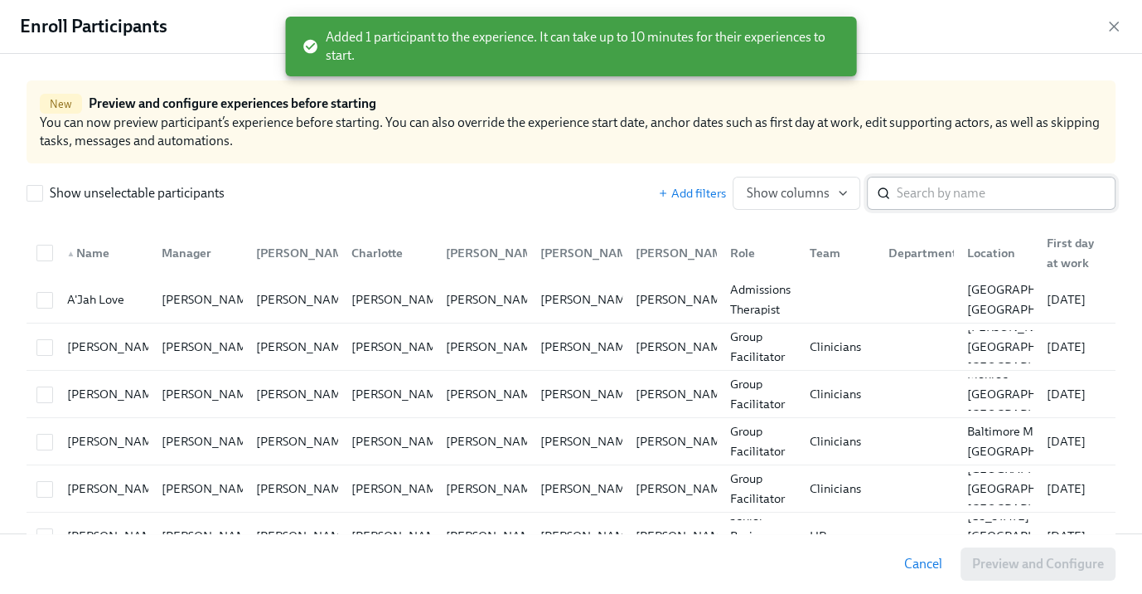
click at [948, 193] on input "search" at bounding box center [1006, 193] width 219 height 33
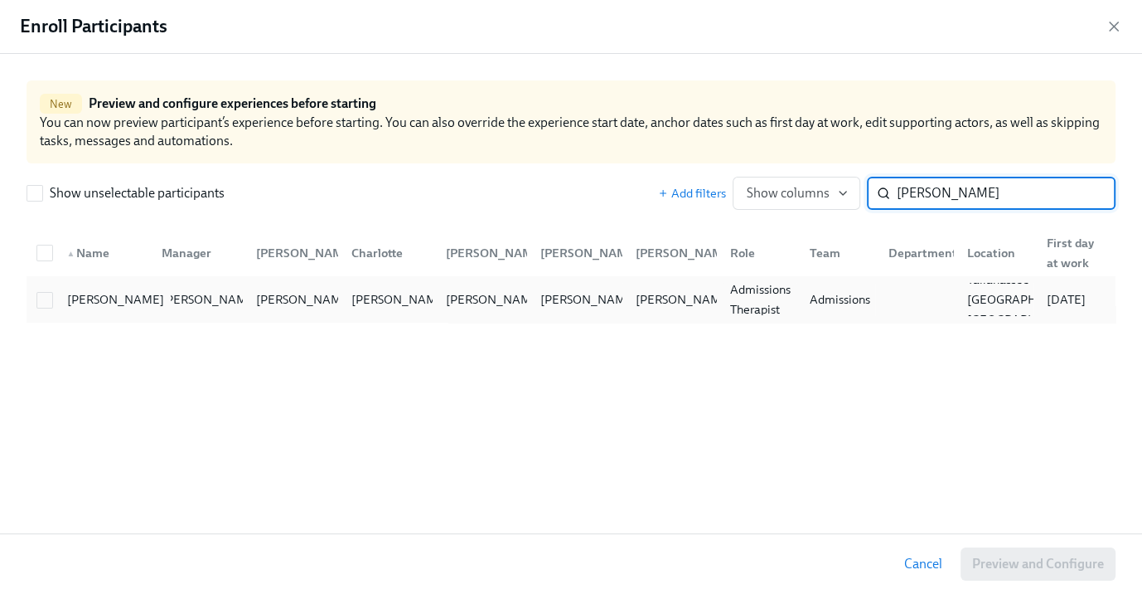
type input "[PERSON_NAME]"
click at [89, 304] on div "[PERSON_NAME]" at bounding box center [116, 299] width 110 height 20
checkbox input "true"
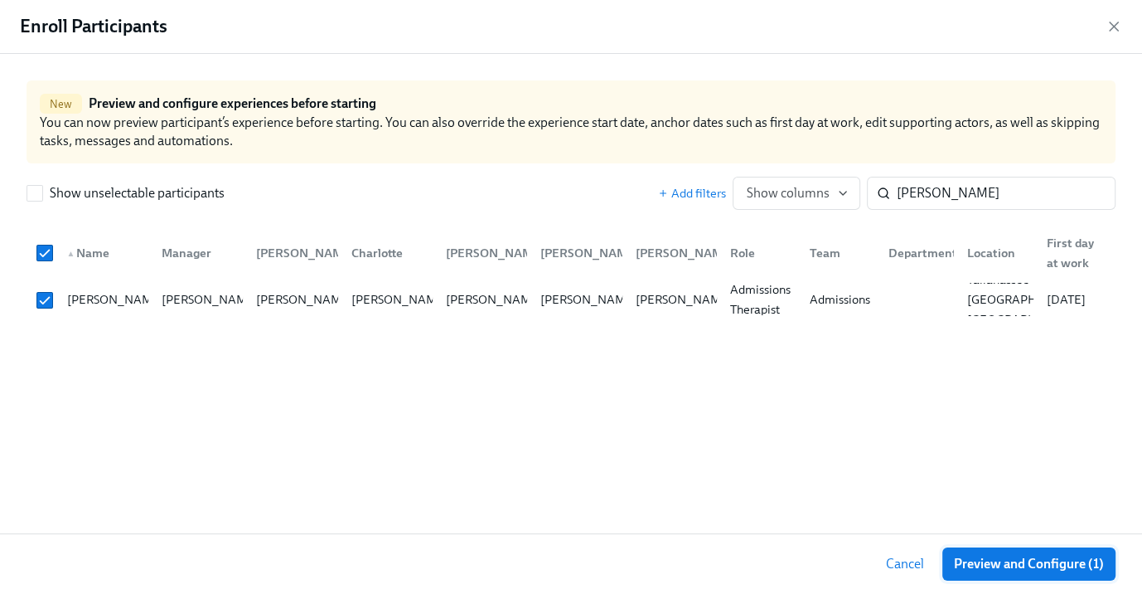
click at [1043, 565] on span "Preview and Configure (1)" at bounding box center [1029, 563] width 150 height 17
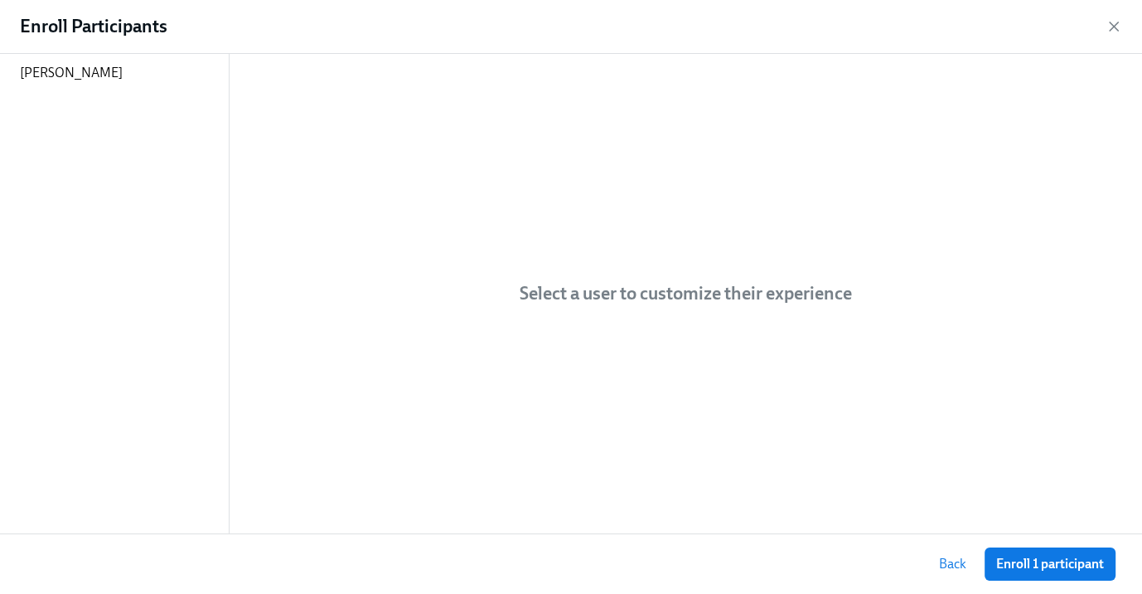
click at [1043, 565] on span "Enroll 1 participant" at bounding box center [1050, 563] width 108 height 17
